Goal: Information Seeking & Learning: Learn about a topic

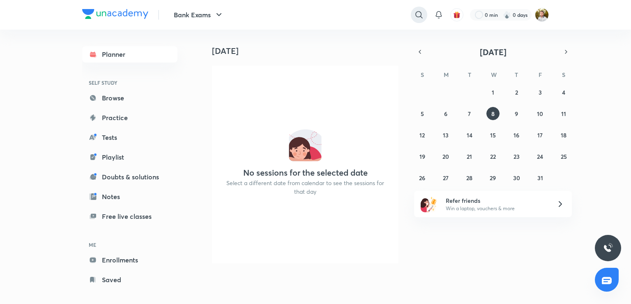
click at [422, 14] on icon at bounding box center [419, 15] width 10 height 10
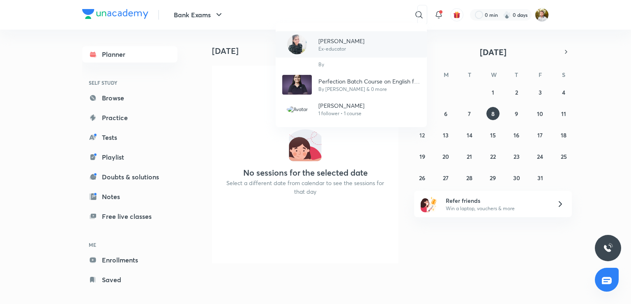
click at [367, 39] on div "[PERSON_NAME] Ex-educator" at bounding box center [351, 44] width 151 height 26
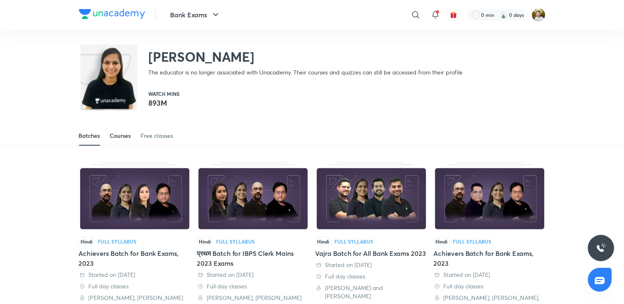
click at [119, 132] on div "Courses" at bounding box center [120, 135] width 21 height 8
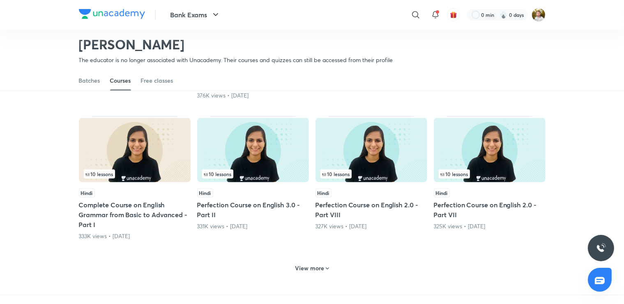
scroll to position [341, 0]
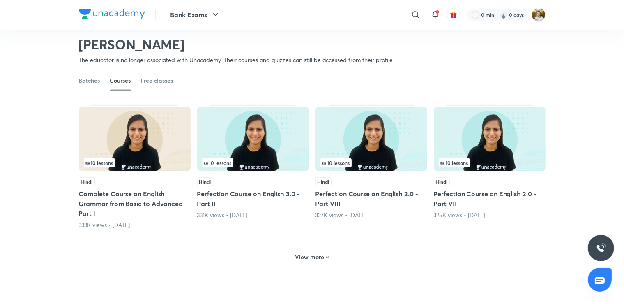
click at [310, 254] on h6 "View more" at bounding box center [309, 257] width 29 height 8
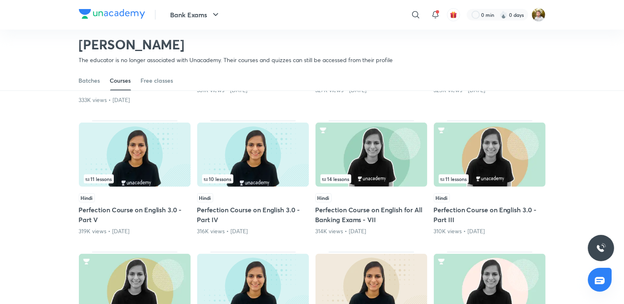
scroll to position [471, 0]
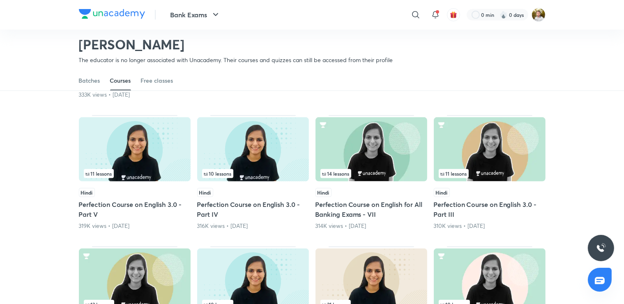
click at [494, 169] on div "11 lessons" at bounding box center [490, 173] width 102 height 9
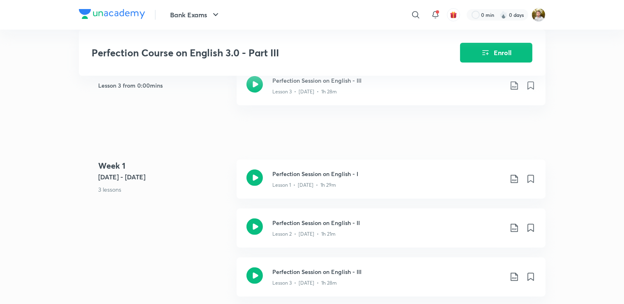
scroll to position [173, 0]
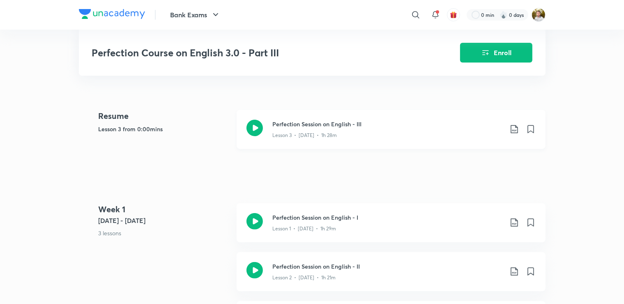
click at [281, 131] on p "Lesson 3 • [DATE] • 1h 28m" at bounding box center [305, 134] width 65 height 7
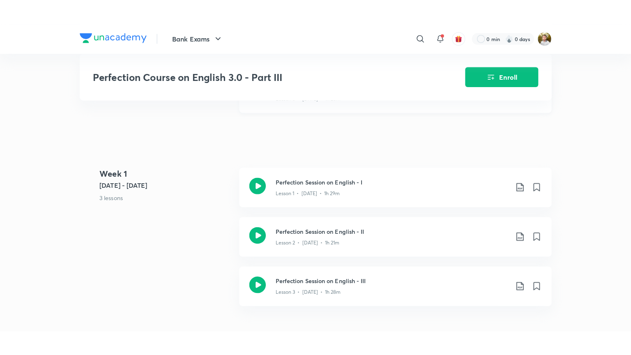
scroll to position [347, 0]
